Goal: Find specific page/section: Find specific page/section

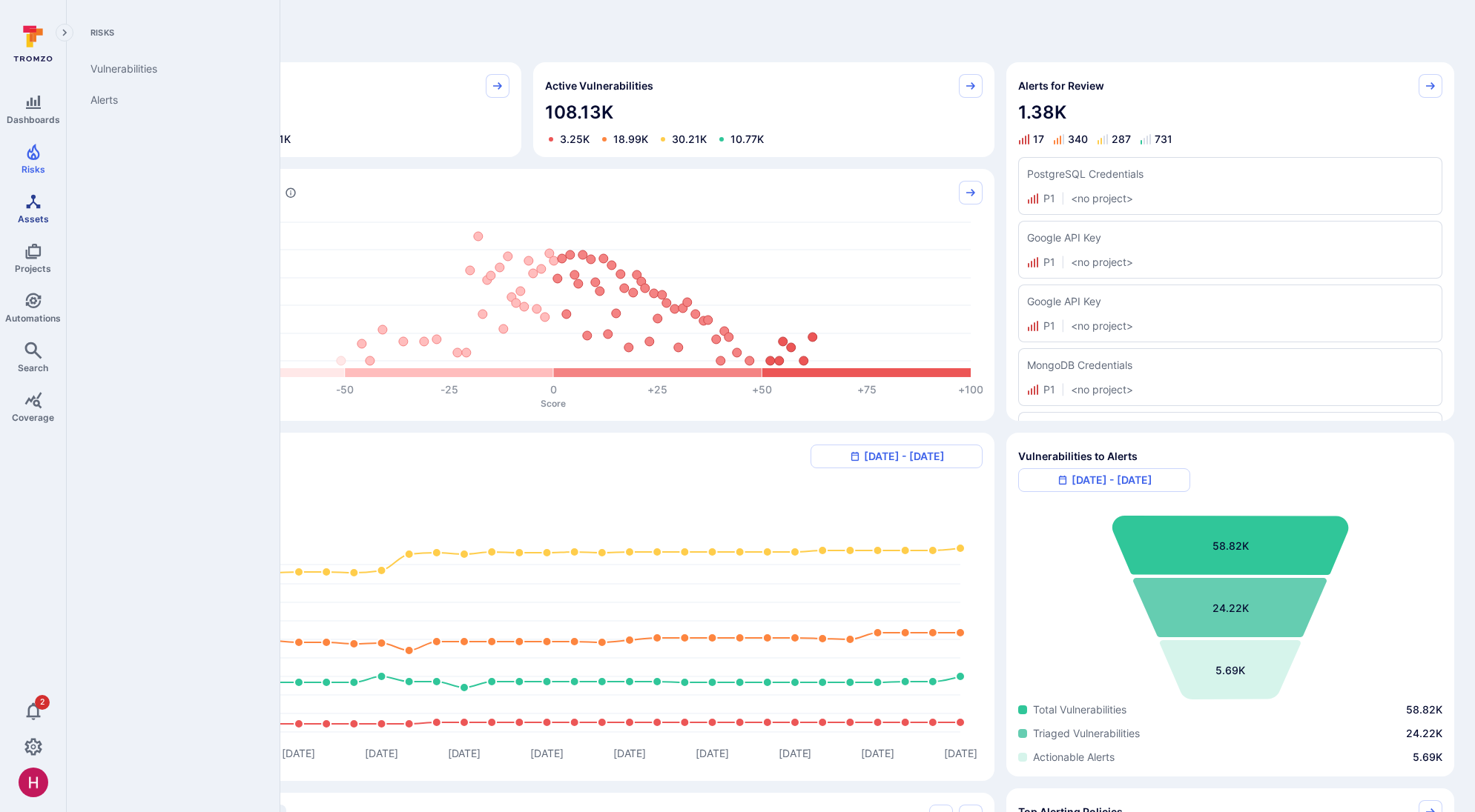
click at [32, 217] on span "Assets" at bounding box center [33, 218] width 31 height 11
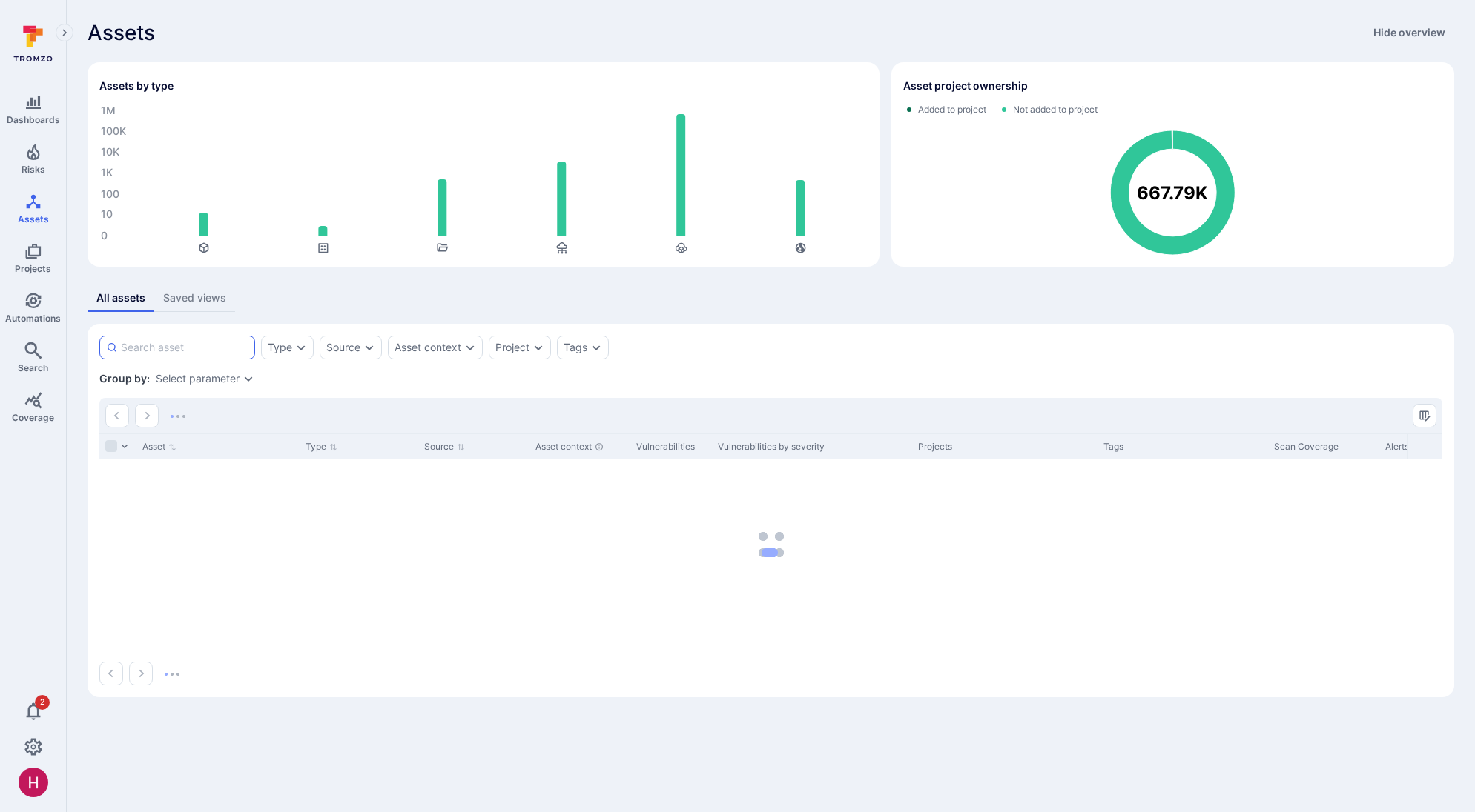
click at [195, 352] on input at bounding box center [184, 347] width 127 height 14
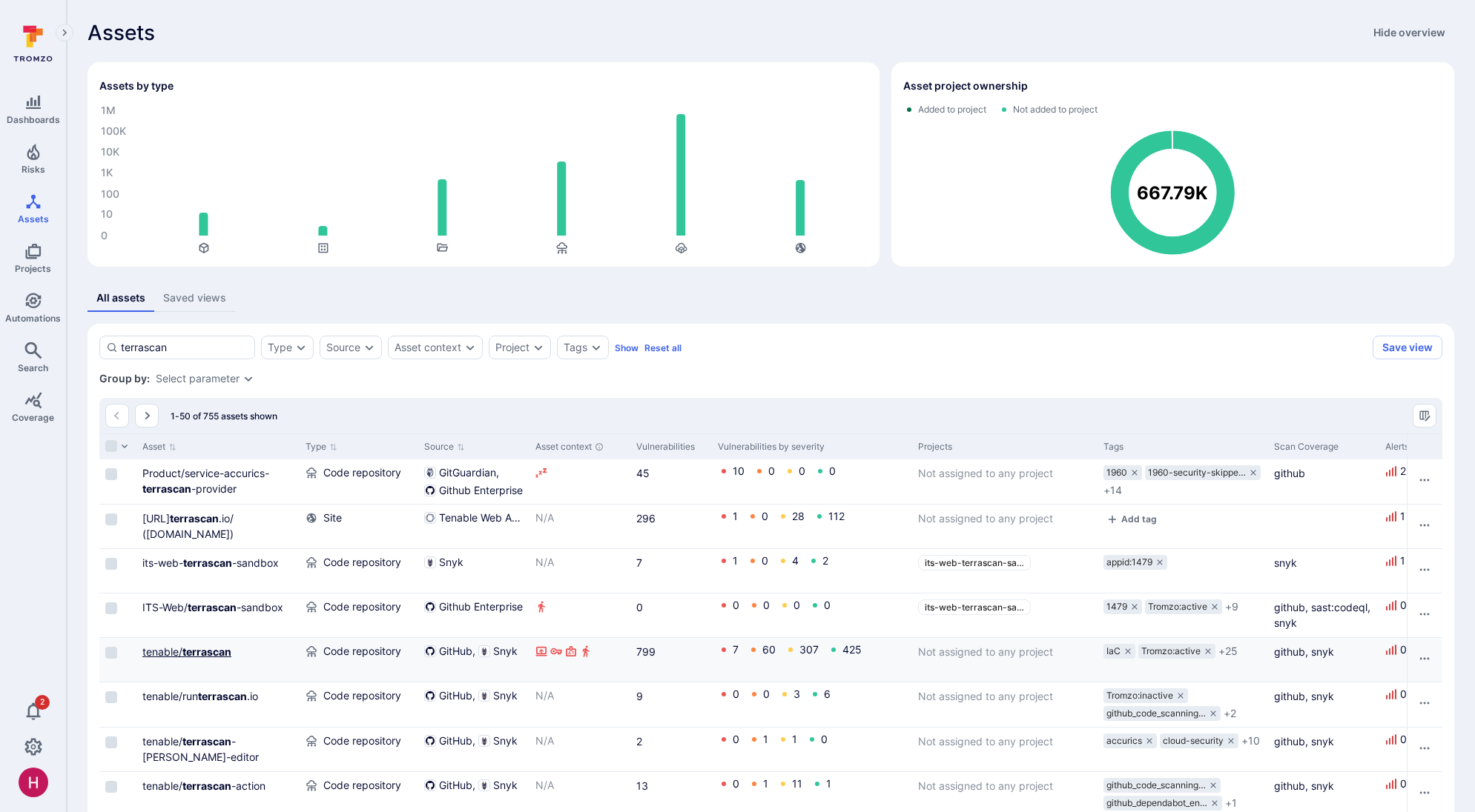
type input "terrascan"
click at [218, 652] on b "terrascan" at bounding box center [207, 651] width 49 height 13
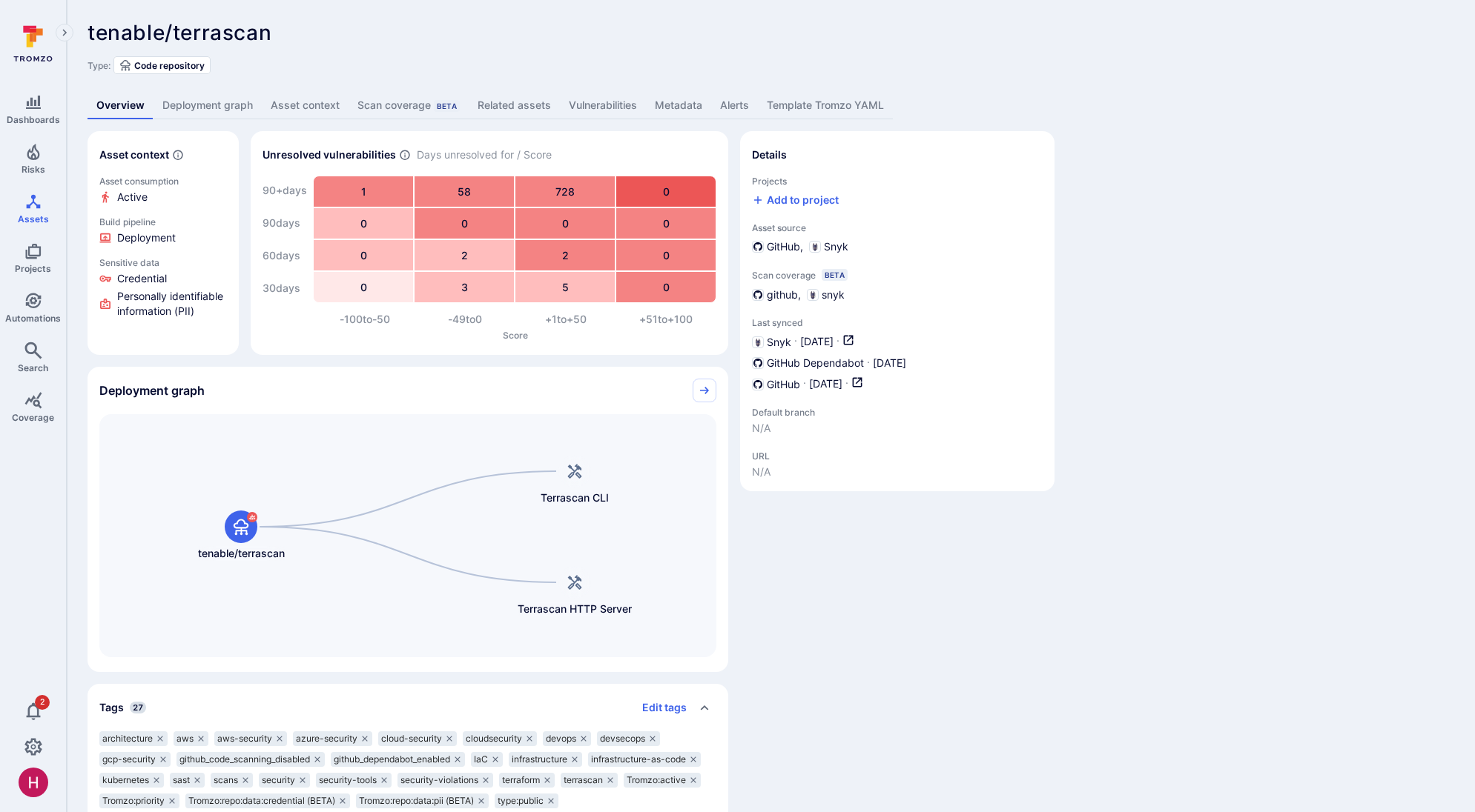
click at [613, 96] on link "Vulnerabilities" at bounding box center [602, 105] width 86 height 27
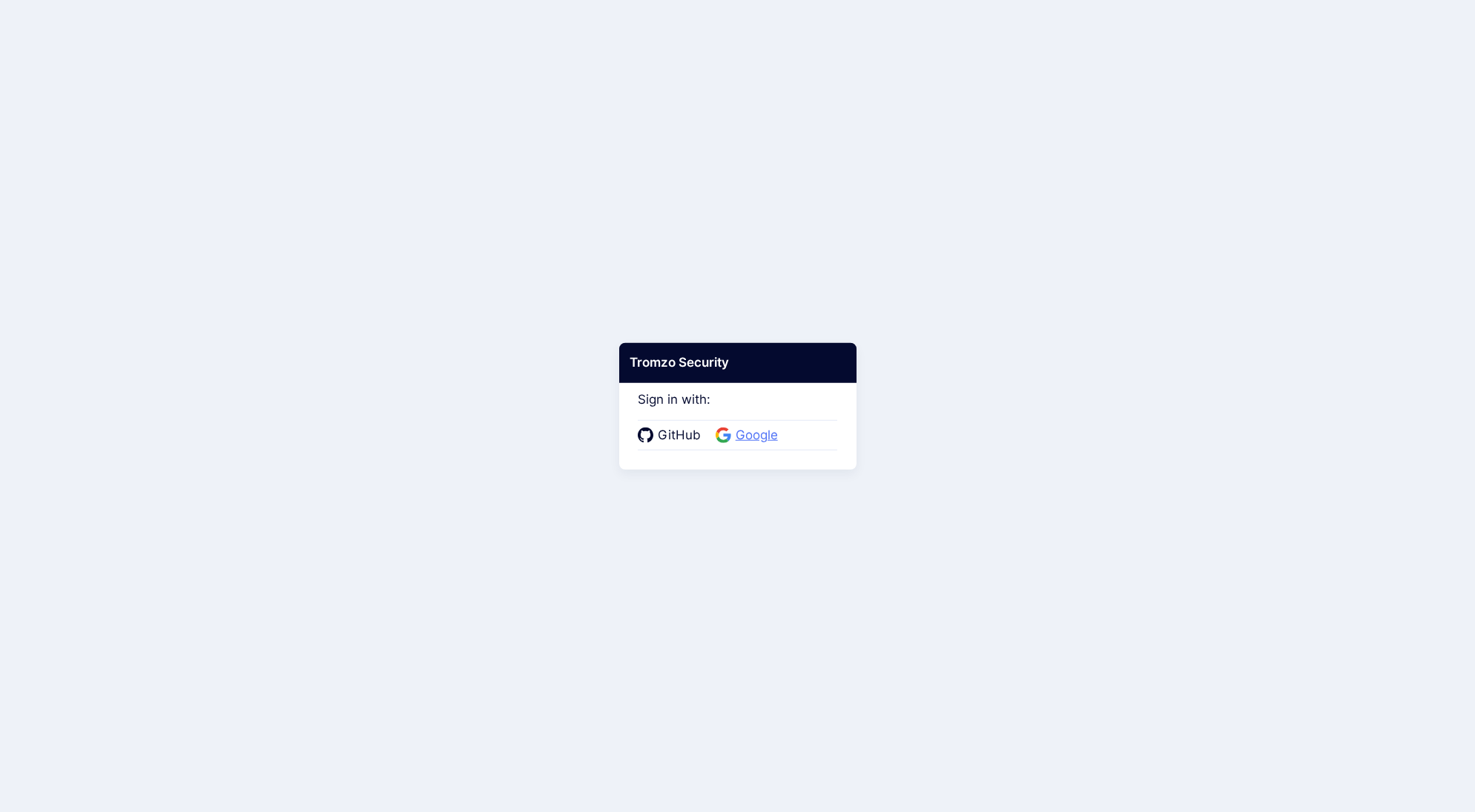
click at [757, 434] on span "Google" at bounding box center [756, 436] width 51 height 20
